Goal: Communication & Community: Answer question/provide support

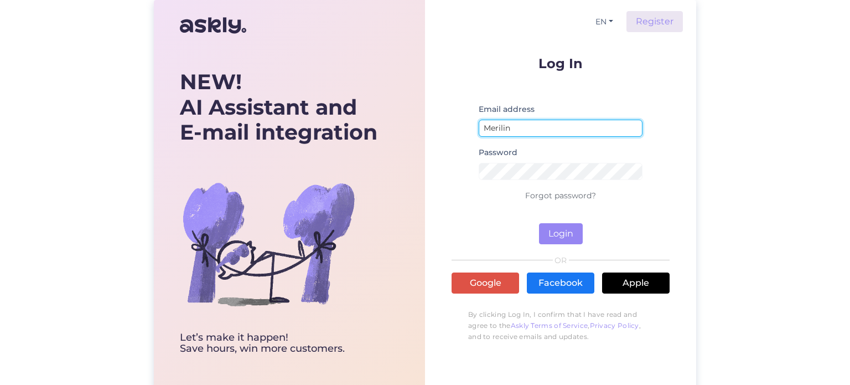
drag, startPoint x: 533, startPoint y: 125, endPoint x: 514, endPoint y: 127, distance: 18.9
click at [506, 126] on input "Merilin" at bounding box center [561, 128] width 164 height 17
click at [530, 127] on input "Merilin" at bounding box center [561, 128] width 164 height 17
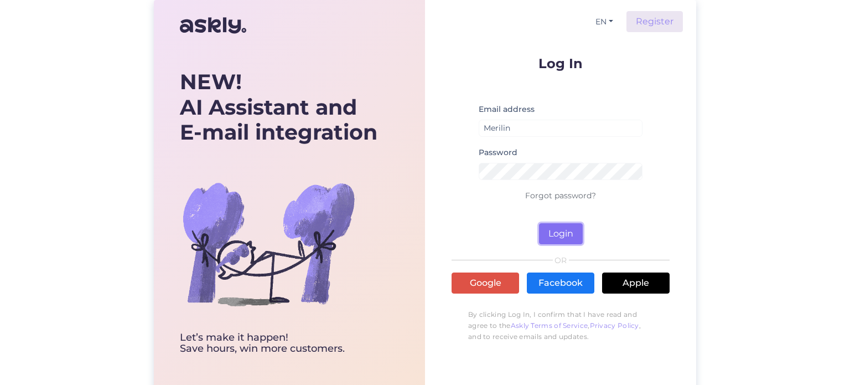
click at [565, 236] on button "Login" at bounding box center [561, 233] width 44 height 21
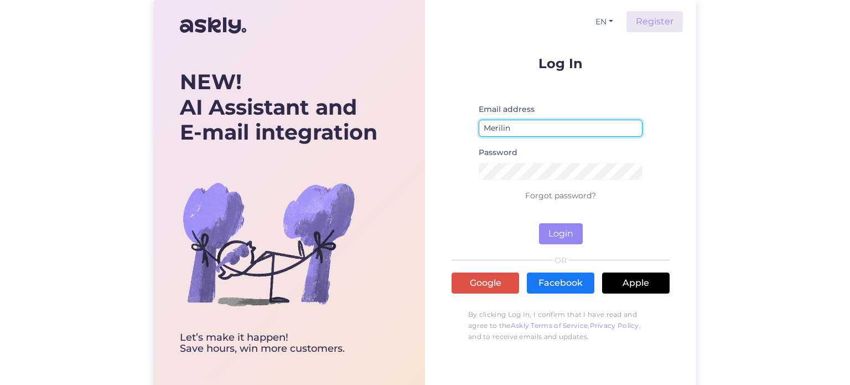
click at [538, 129] on input "Merilin" at bounding box center [561, 128] width 164 height 17
type input "M"
type input "logistics@bestwine.ee"
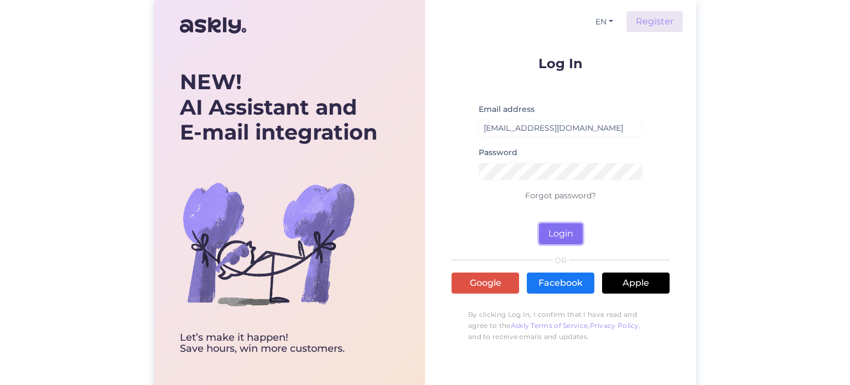
click at [557, 236] on button "Login" at bounding box center [561, 233] width 44 height 21
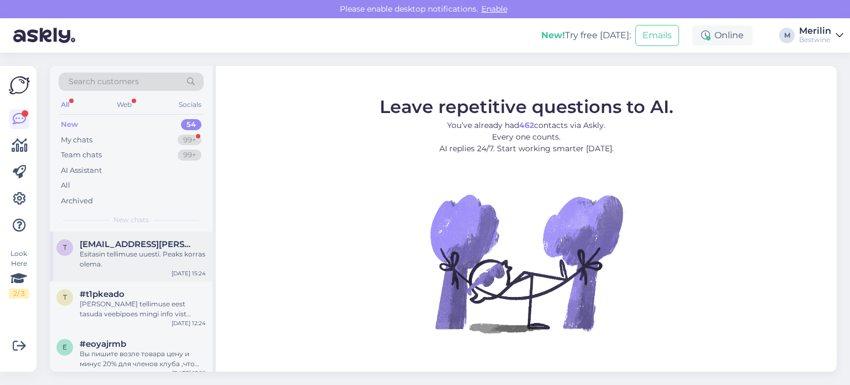
click at [154, 249] on div "Esitasin tellimuse uuesti. Peaks korras olema." at bounding box center [143, 259] width 126 height 20
click at [68, 123] on div "New" at bounding box center [69, 124] width 17 height 11
click at [18, 115] on icon at bounding box center [19, 118] width 13 height 13
click at [69, 123] on div "New" at bounding box center [69, 124] width 17 height 11
